Goal: Information Seeking & Learning: Learn about a topic

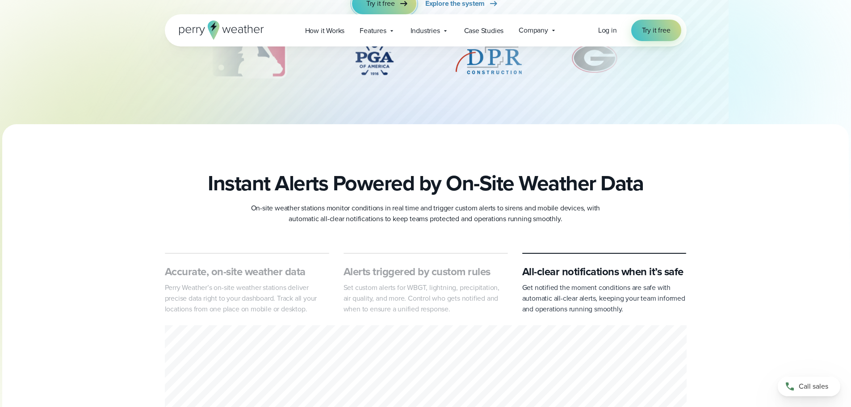
scroll to position [45, 0]
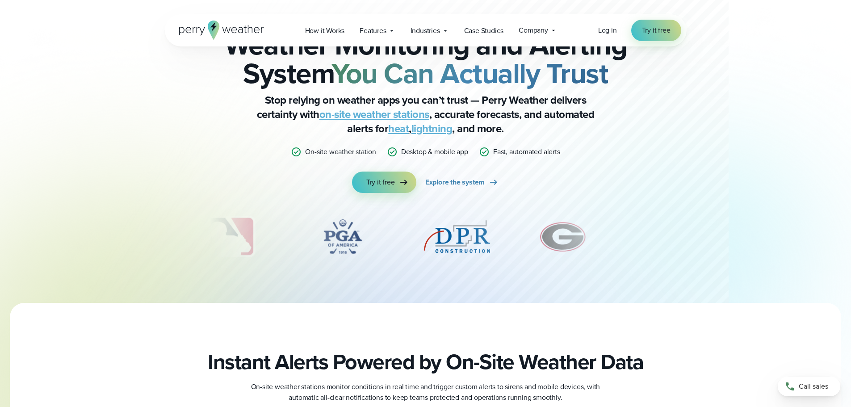
click at [467, 235] on img "5 of 12" at bounding box center [456, 236] width 71 height 45
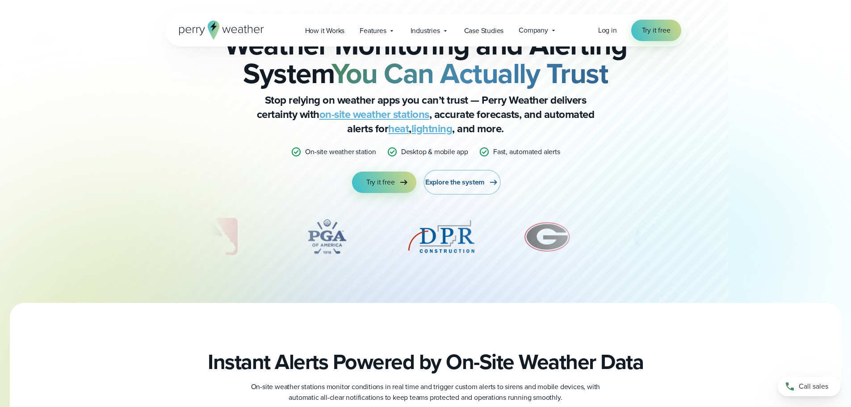
click at [464, 182] on span "Explore the system" at bounding box center [454, 182] width 59 height 11
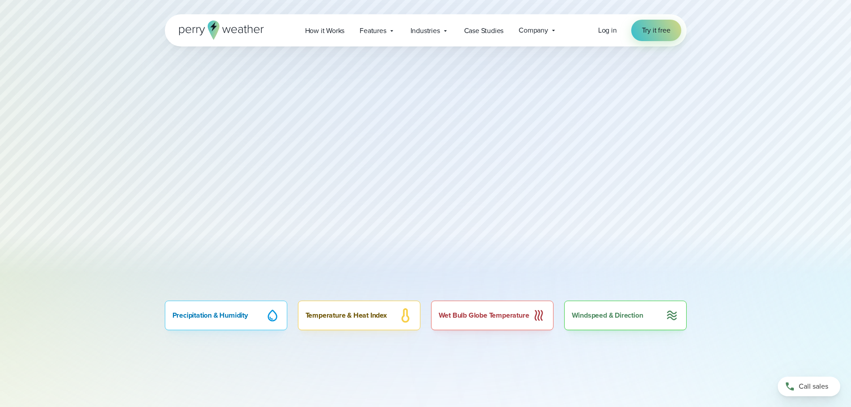
scroll to position [447, 0]
click at [482, 314] on div "Wet Bulb Globe Temperature" at bounding box center [492, 314] width 122 height 29
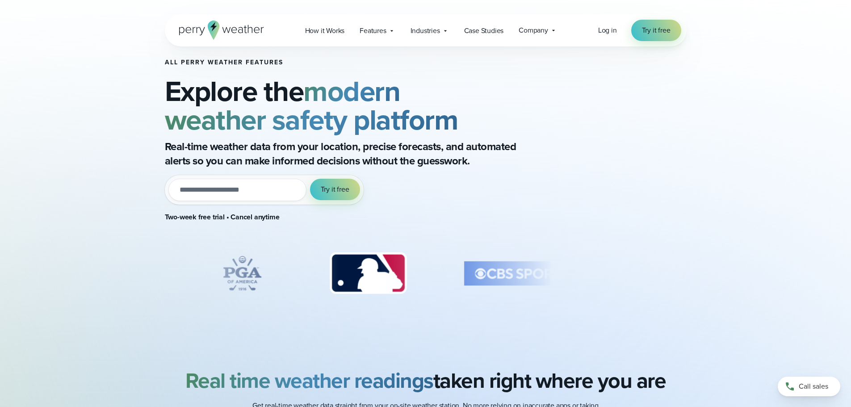
scroll to position [0, 0]
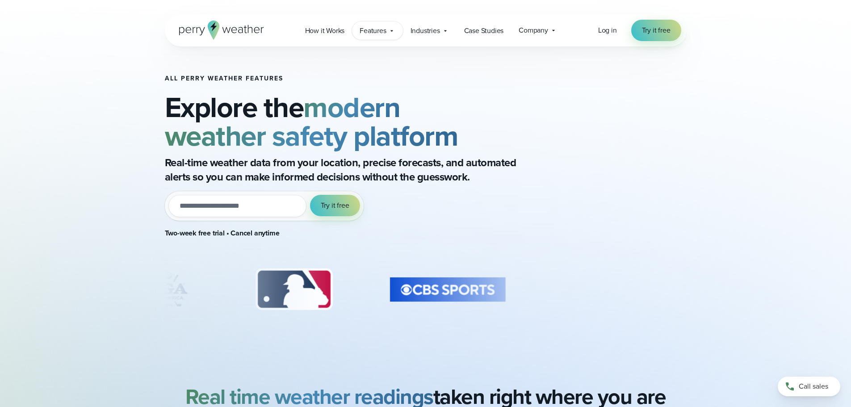
click at [389, 31] on icon at bounding box center [391, 30] width 7 height 7
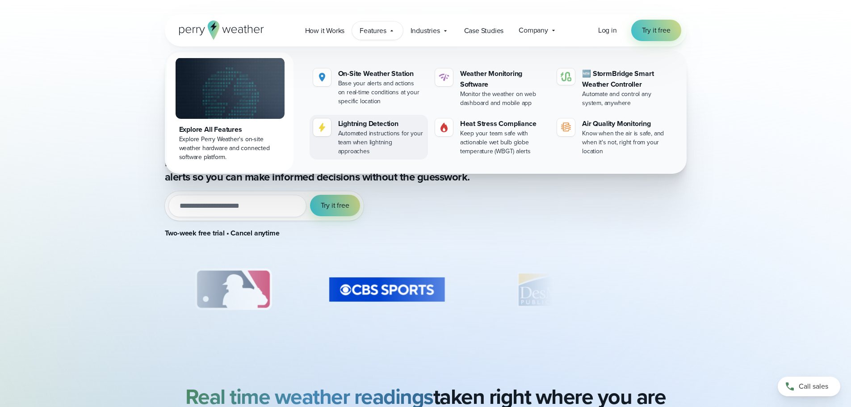
click at [375, 132] on div "Automated instructions for your team when lightning approaches" at bounding box center [381, 142] width 86 height 27
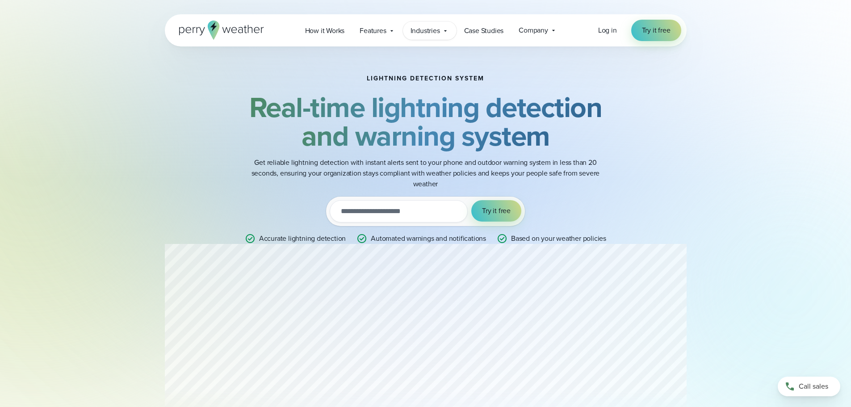
click at [428, 31] on span "Industries" at bounding box center [424, 30] width 29 height 11
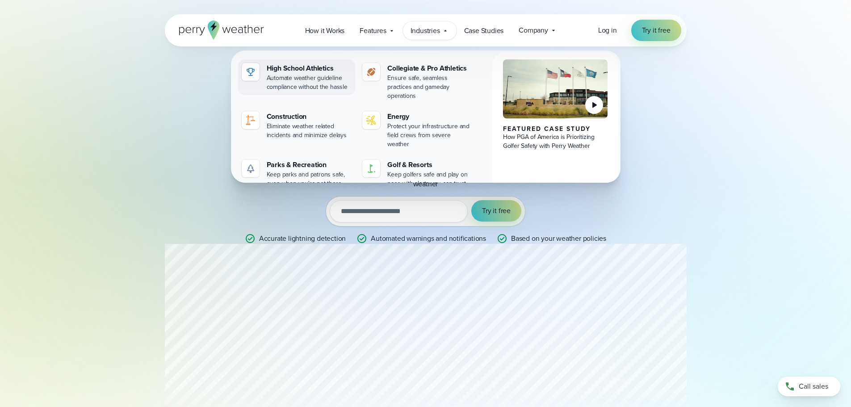
click at [302, 76] on div "Automate weather guideline compliance without the hassle" at bounding box center [309, 83] width 85 height 18
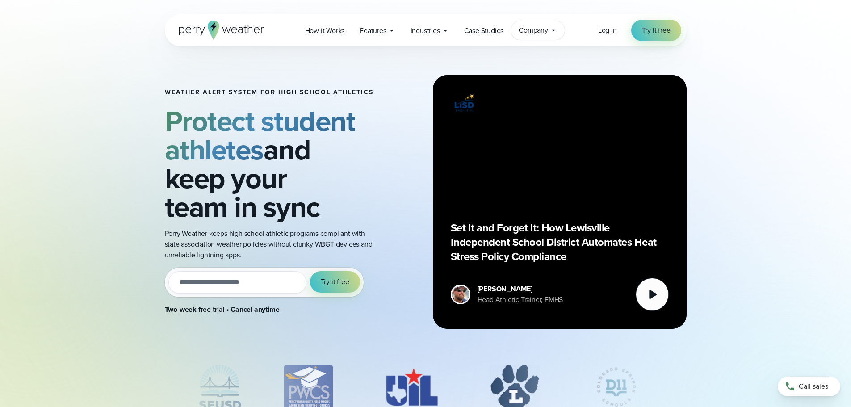
click at [536, 29] on span "Company" at bounding box center [533, 30] width 29 height 11
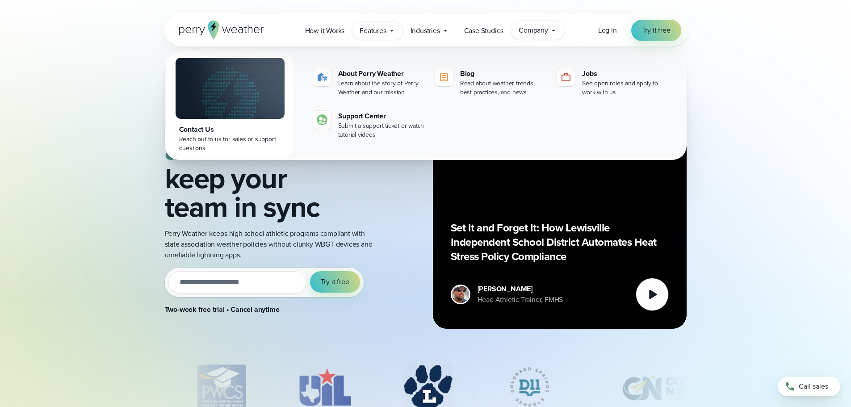
click at [382, 32] on span "Features" at bounding box center [373, 30] width 26 height 11
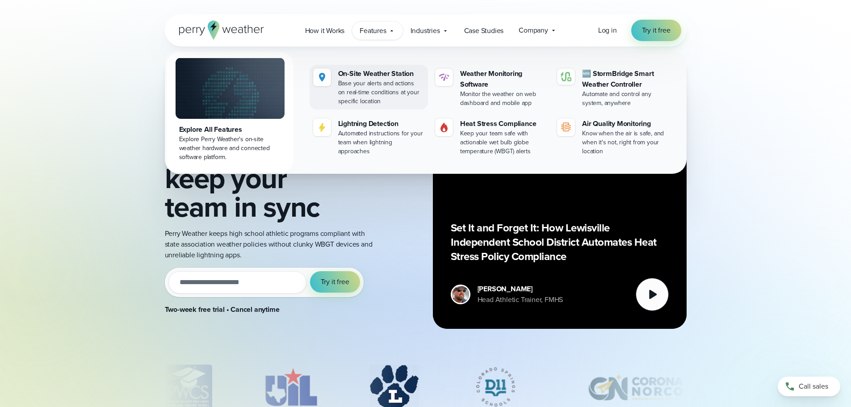
click at [377, 74] on div "On-Site Weather Station" at bounding box center [381, 73] width 86 height 11
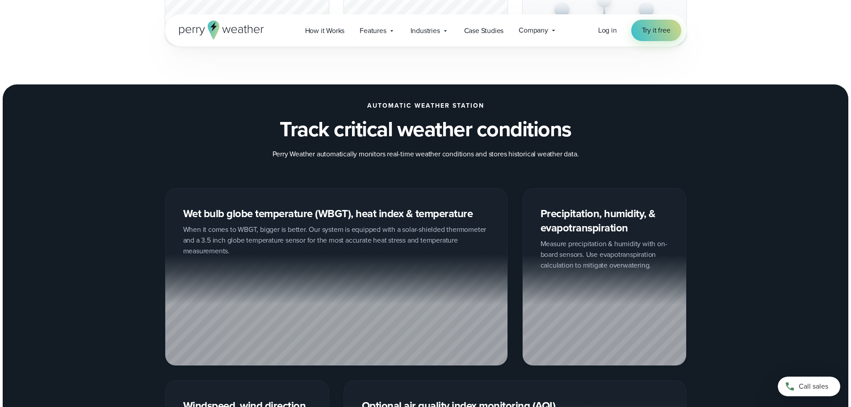
scroll to position [1117, 0]
